Goal: Task Accomplishment & Management: Use online tool/utility

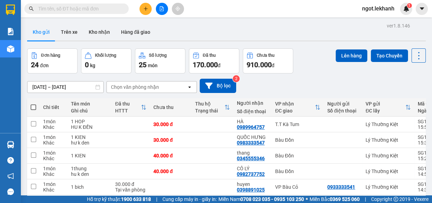
click at [147, 9] on icon "plus" at bounding box center [145, 8] width 5 height 5
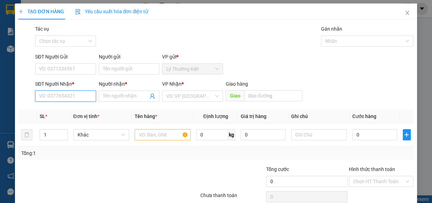
click at [60, 97] on input "SĐT Người Nhận *" at bounding box center [65, 95] width 61 height 11
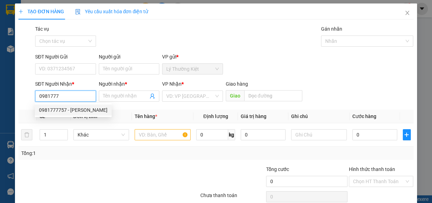
click at [55, 108] on div "0981777757 - [PERSON_NAME]" at bounding box center [73, 110] width 69 height 8
type input "0981777757"
type input "TUONG"
type input "30.000"
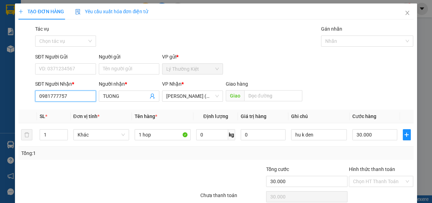
scroll to position [30, 0]
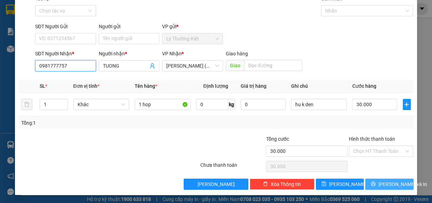
type input "0981777757"
click at [384, 182] on button "[PERSON_NAME] và In" at bounding box center [389, 184] width 48 height 11
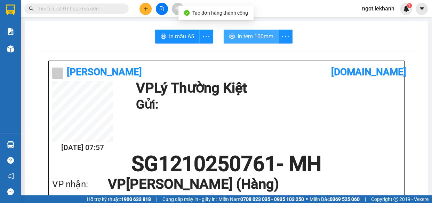
click at [252, 41] on button "In tem 100mm" at bounding box center [251, 37] width 55 height 14
